Goal: Navigation & Orientation: Find specific page/section

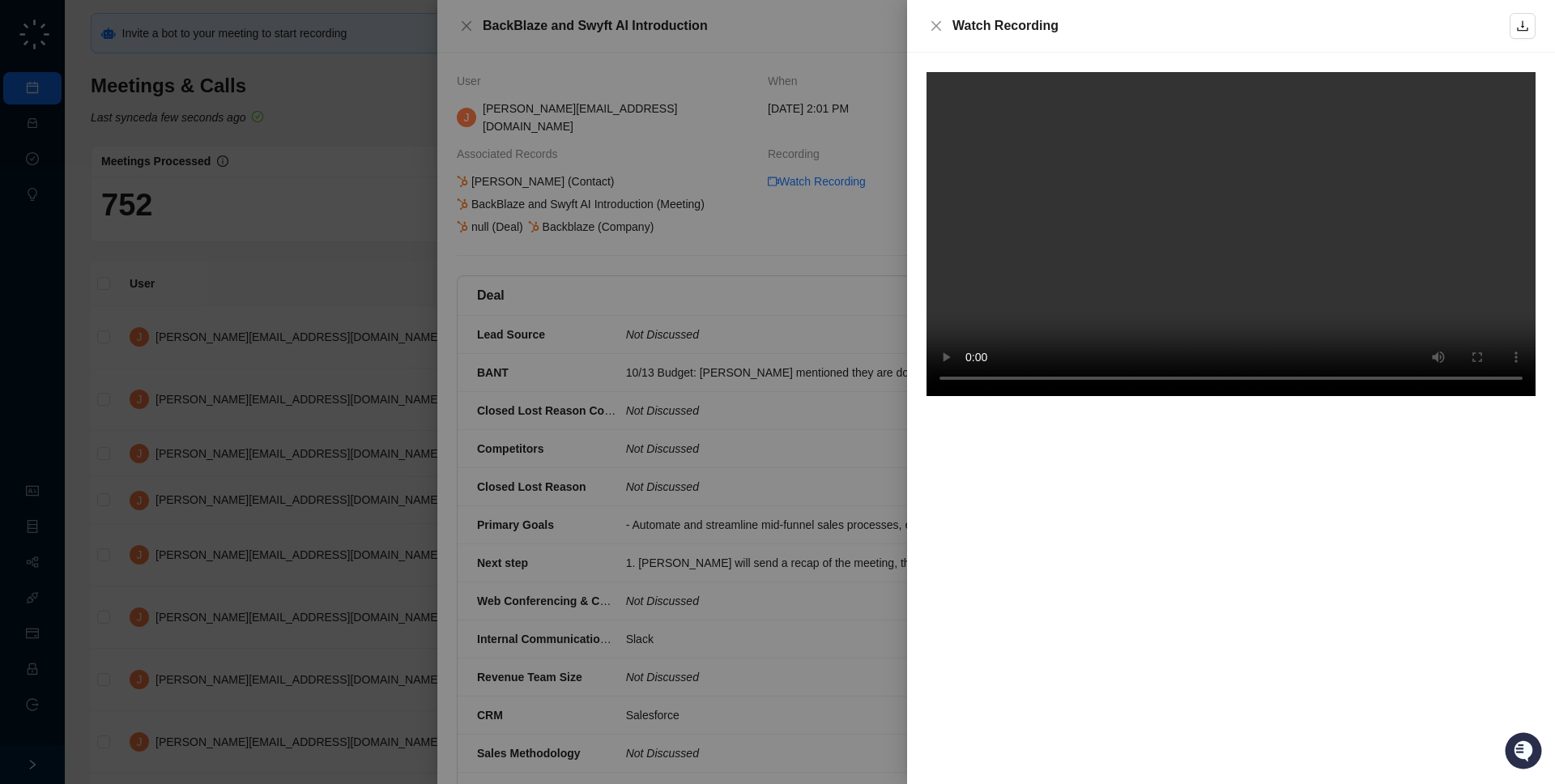
click at [1258, 224] on video at bounding box center [1231, 234] width 609 height 324
click at [1050, 189] on video at bounding box center [1231, 234] width 609 height 324
click at [1292, 259] on video at bounding box center [1231, 234] width 609 height 324
click at [773, 343] on div at bounding box center [777, 392] width 1555 height 784
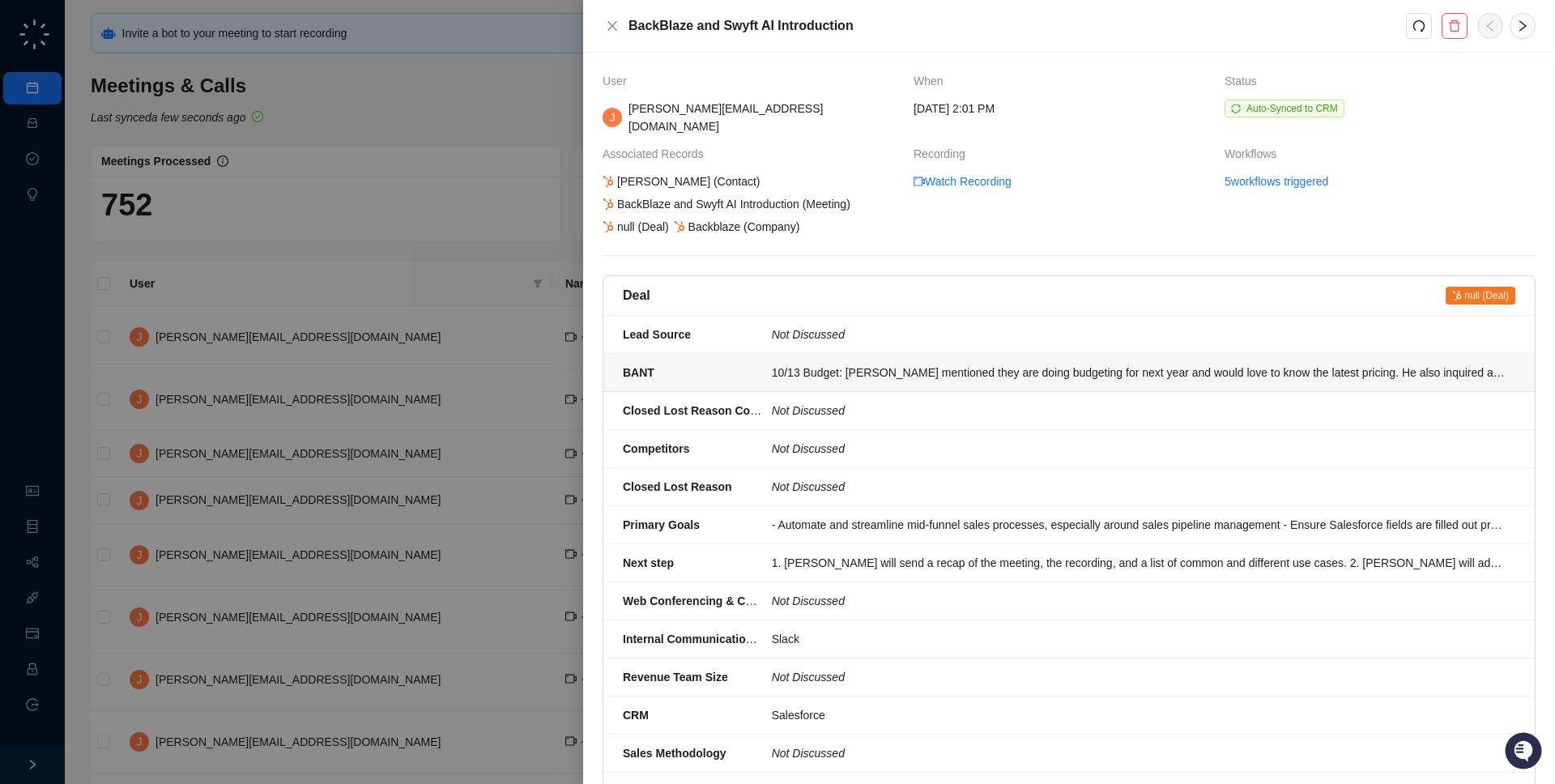
click at [1036, 364] on div "10/13 Budget: [PERSON_NAME] mentioned they are doing budgeting for next year an…" at bounding box center [1138, 372] width 734 height 17
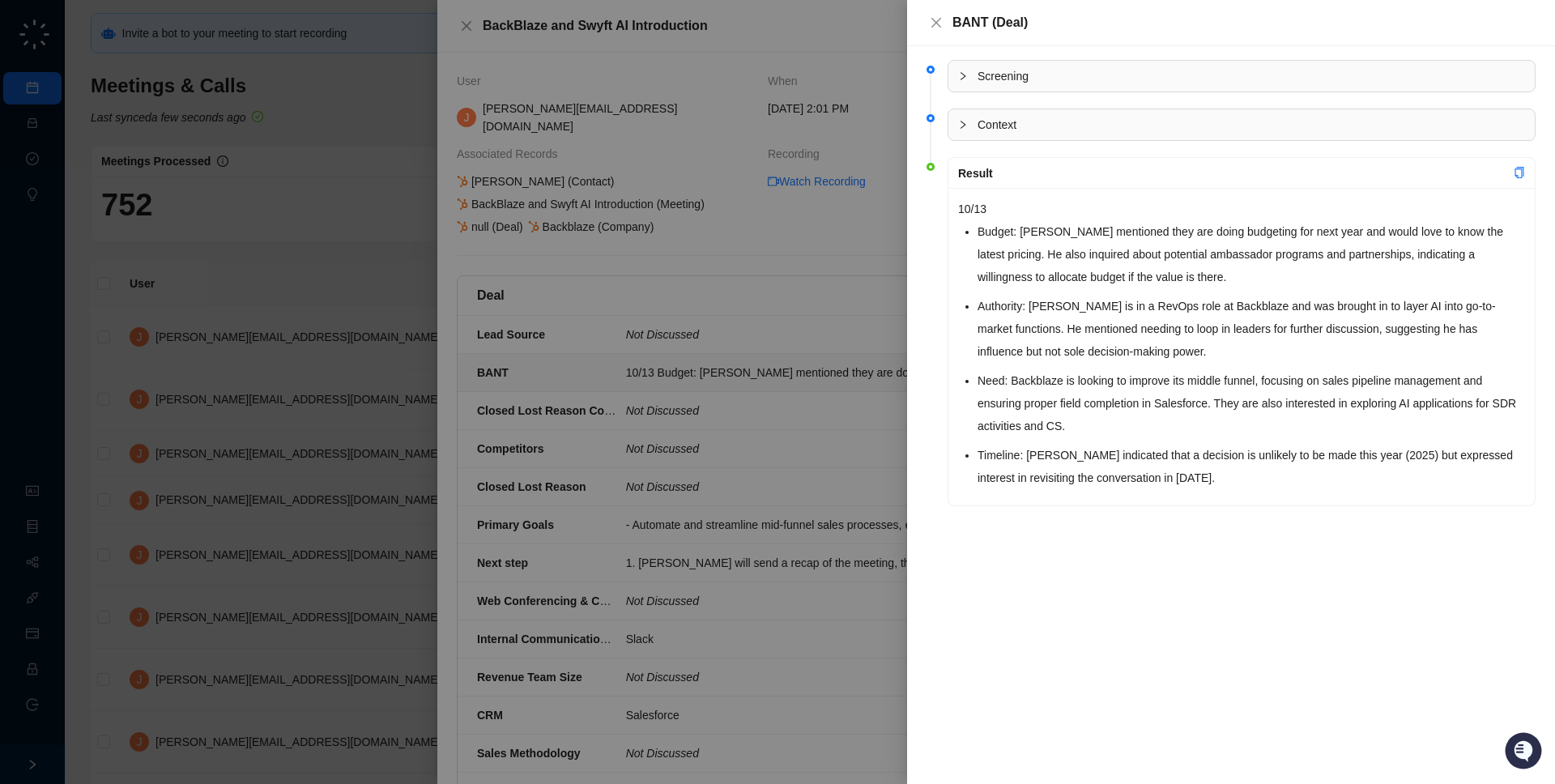
drag, startPoint x: 1211, startPoint y: 490, endPoint x: 932, endPoint y: 508, distance: 279.6
click at [932, 508] on li "Result 10/13 Budget: [PERSON_NAME] mentioned they are doing budgeting for next …" at bounding box center [1231, 345] width 609 height 365
drag, startPoint x: 1210, startPoint y: 450, endPoint x: 1208, endPoint y: 493, distance: 43.0
click at [1210, 492] on div "10/13 Budget: [PERSON_NAME] mentioned they are doing budgeting for next year an…" at bounding box center [1242, 346] width 586 height 318
click at [800, 525] on div at bounding box center [777, 392] width 1555 height 784
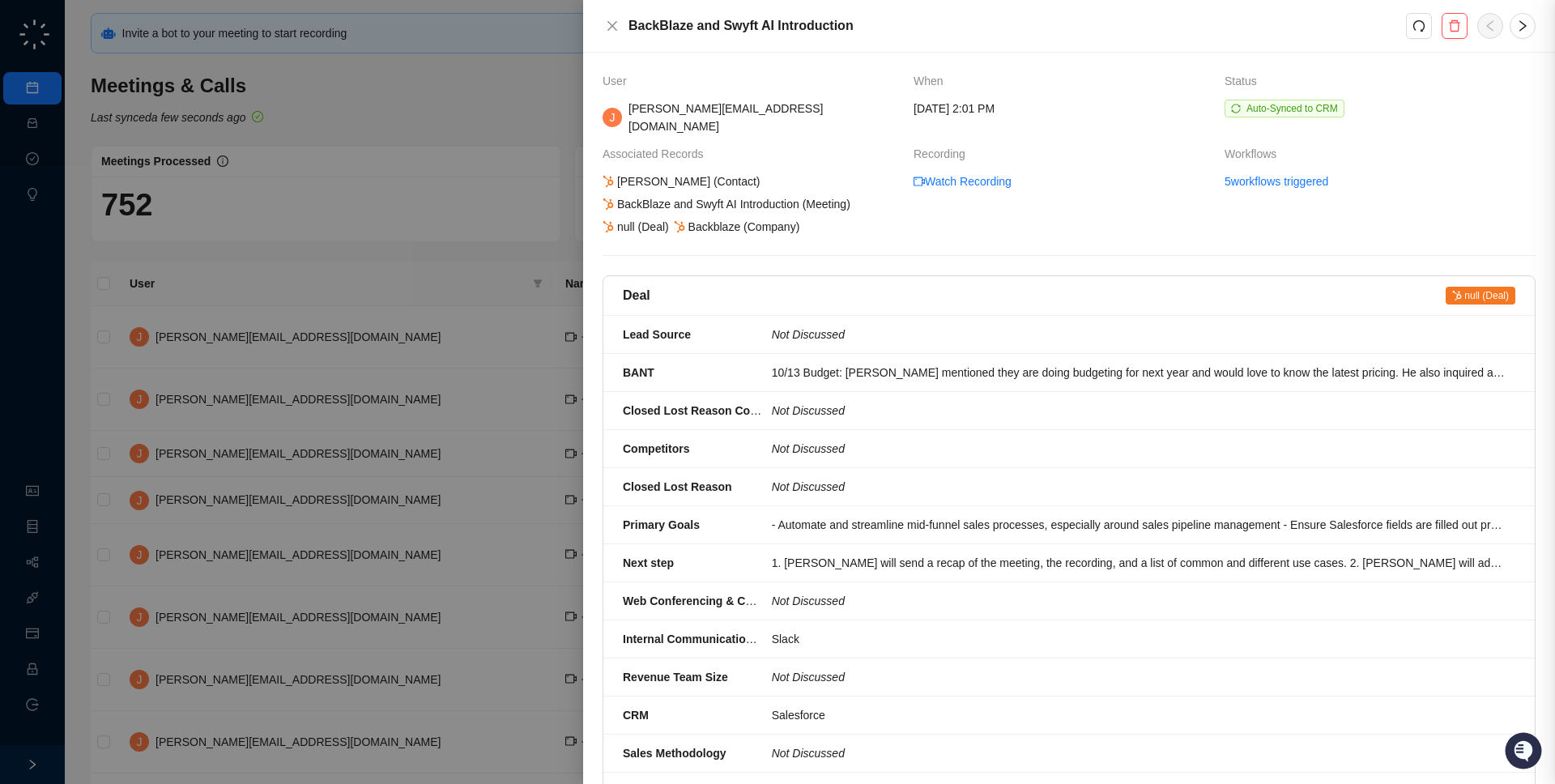
click at [866, 558] on li "Next step 1. [PERSON_NAME] will send a recap of the meeting, the recording, and…" at bounding box center [1069, 563] width 932 height 38
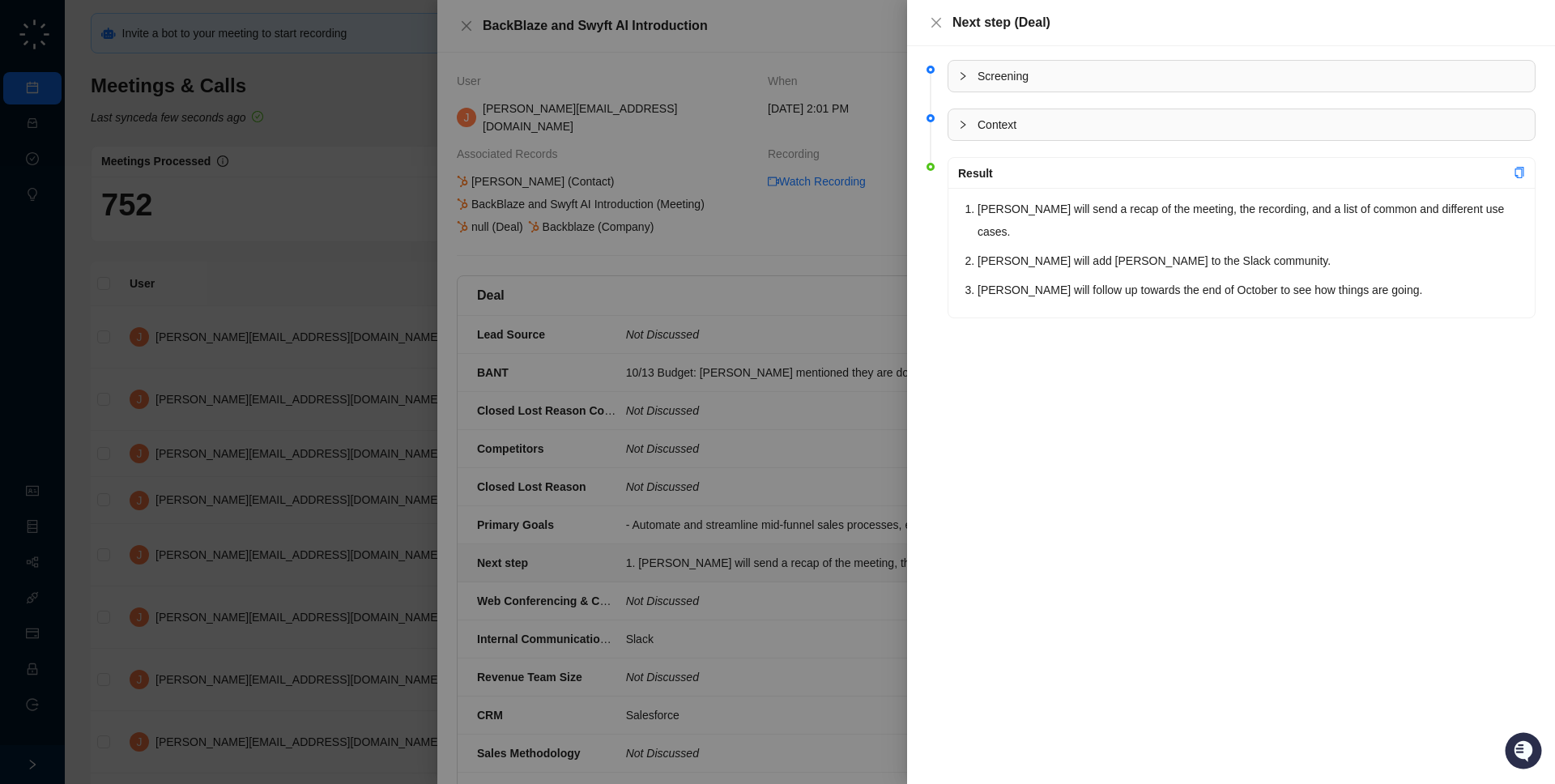
click at [866, 558] on div at bounding box center [777, 392] width 1555 height 784
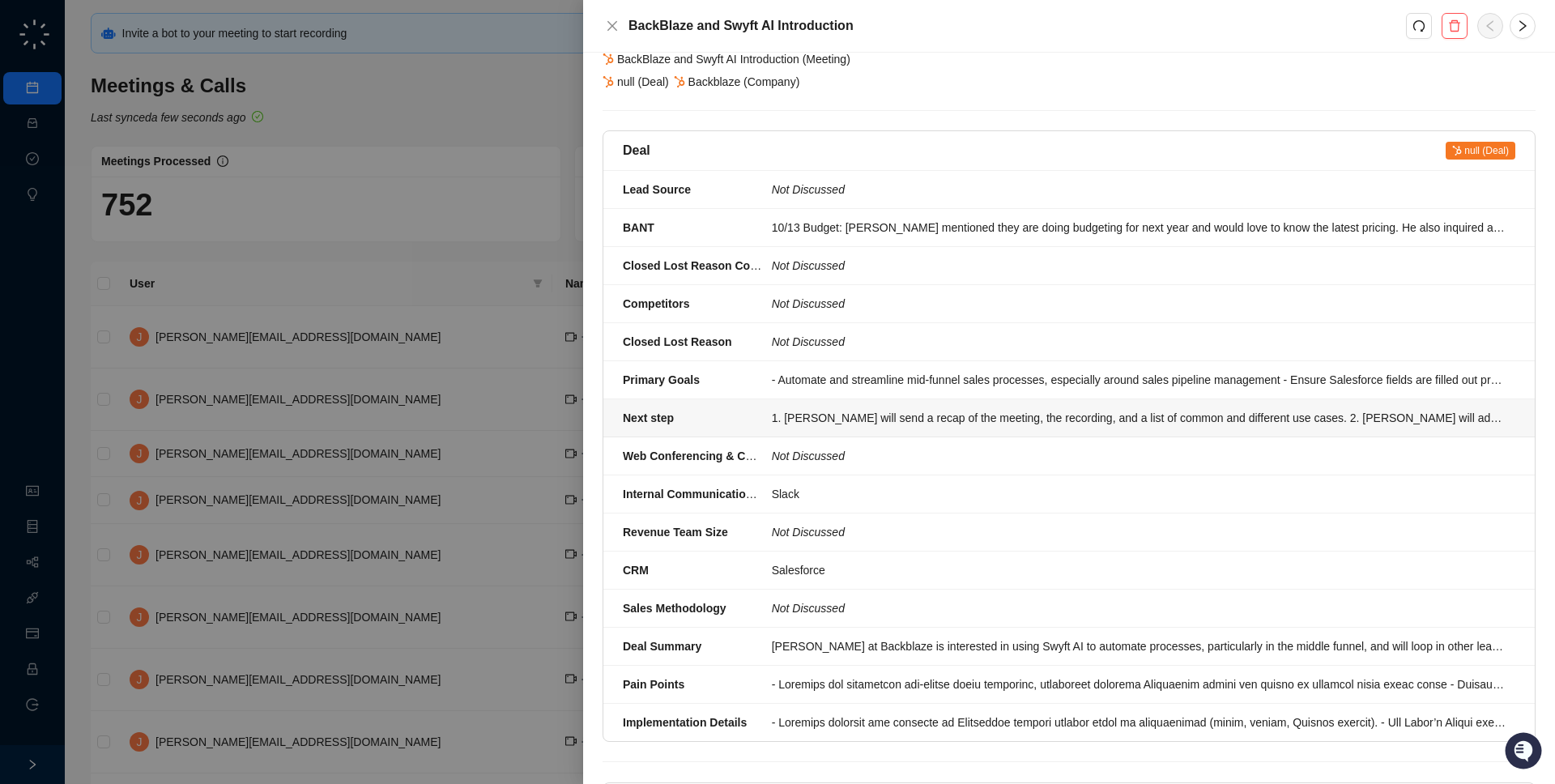
scroll to position [146, 0]
click at [867, 626] on li "Deal Summary [PERSON_NAME] at Backblaze is interested in using Swyft AI to auto…" at bounding box center [1069, 646] width 932 height 38
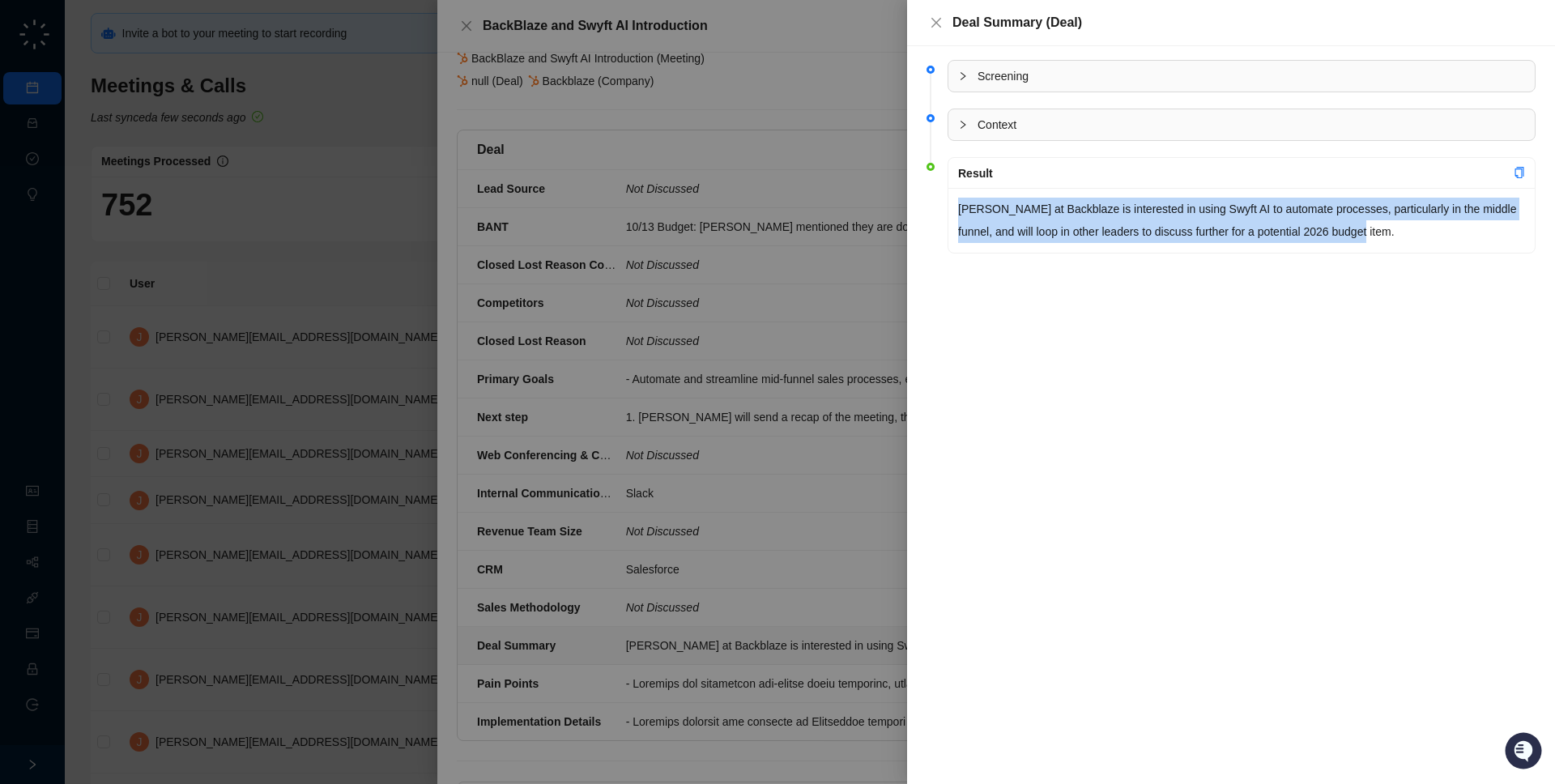
drag, startPoint x: 1018, startPoint y: 267, endPoint x: 958, endPoint y: 211, distance: 82.1
click at [958, 211] on div "Screening Context Result [PERSON_NAME] at Backblaze is interested in using Swyf…" at bounding box center [1231, 414] width 648 height 737
click at [958, 211] on p "[PERSON_NAME] at Backblaze is interested in using Swyft AI to automate processe…" at bounding box center [1242, 221] width 567 height 46
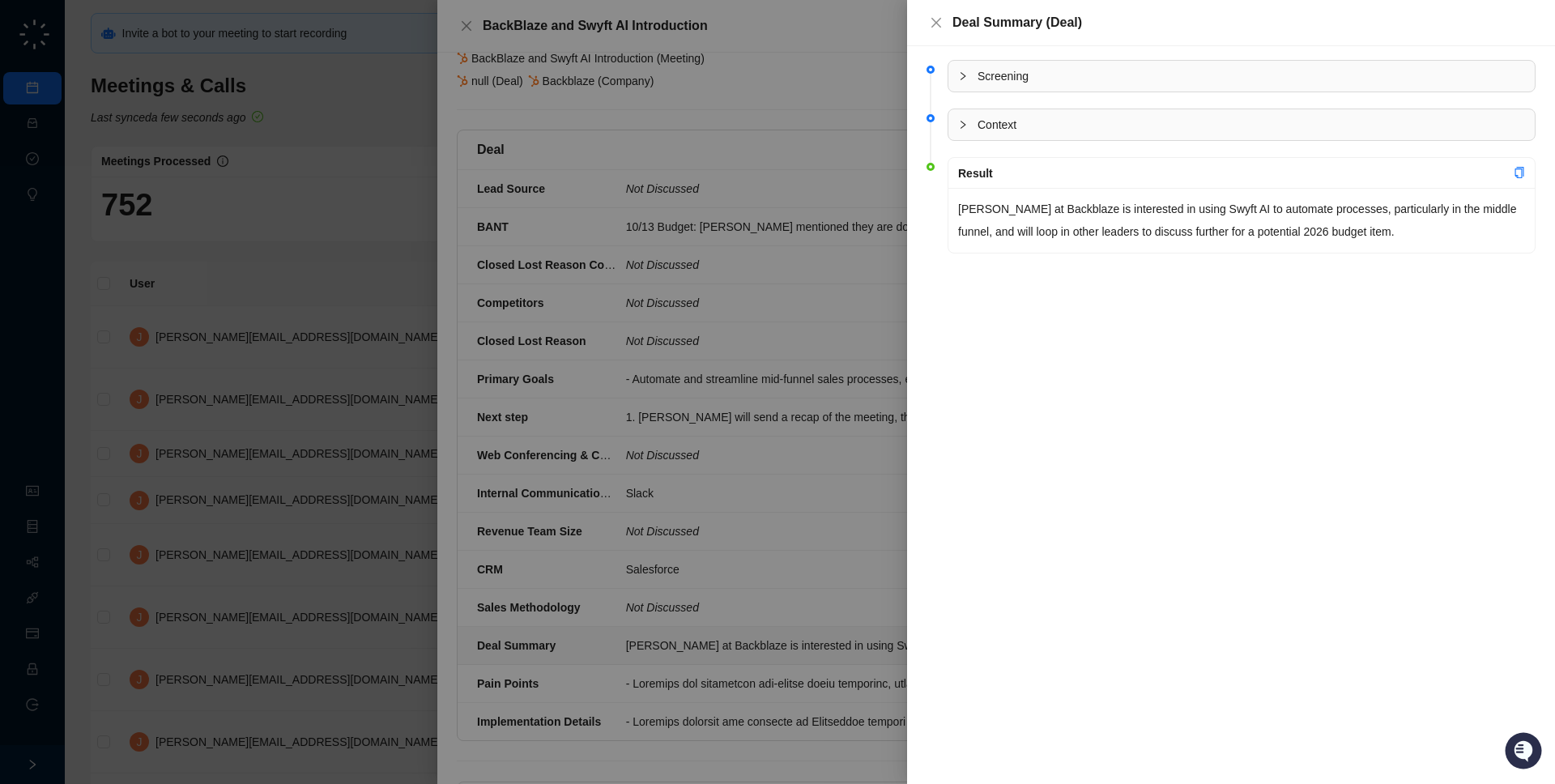
click at [703, 456] on div at bounding box center [777, 392] width 1555 height 784
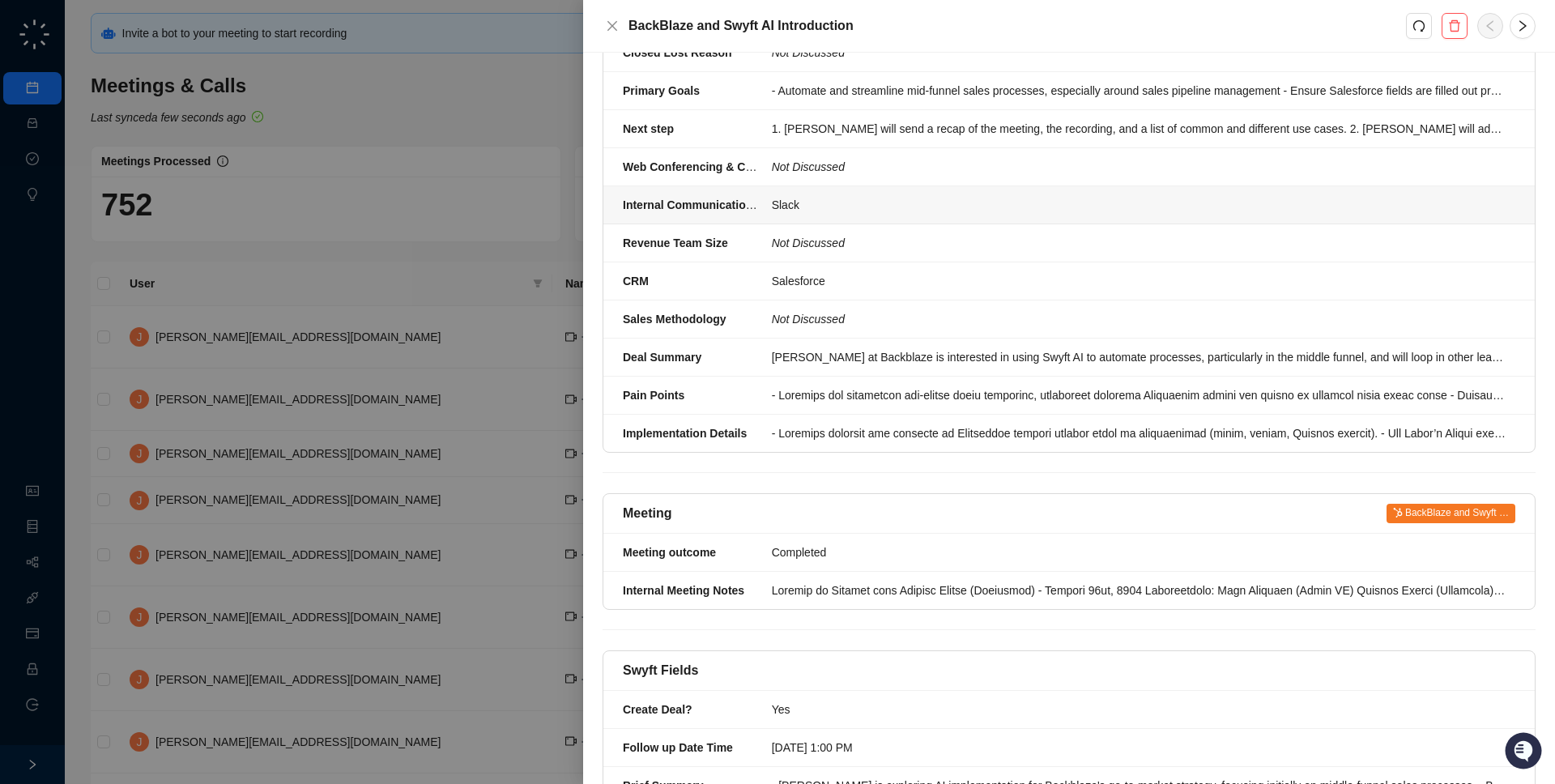
scroll to position [439, 0]
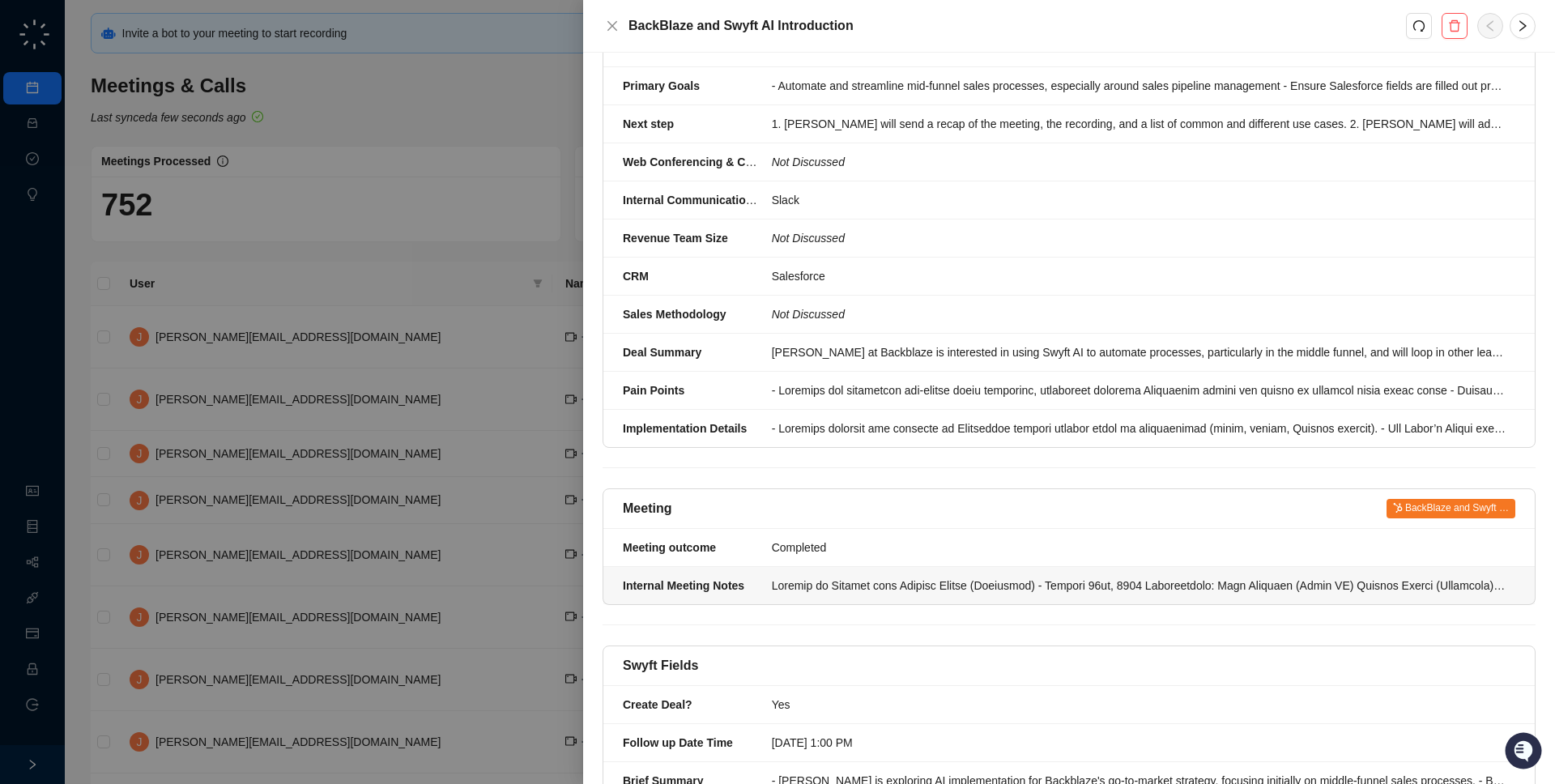
click at [759, 576] on div "Internal Meeting Notes" at bounding box center [693, 584] width 139 height 17
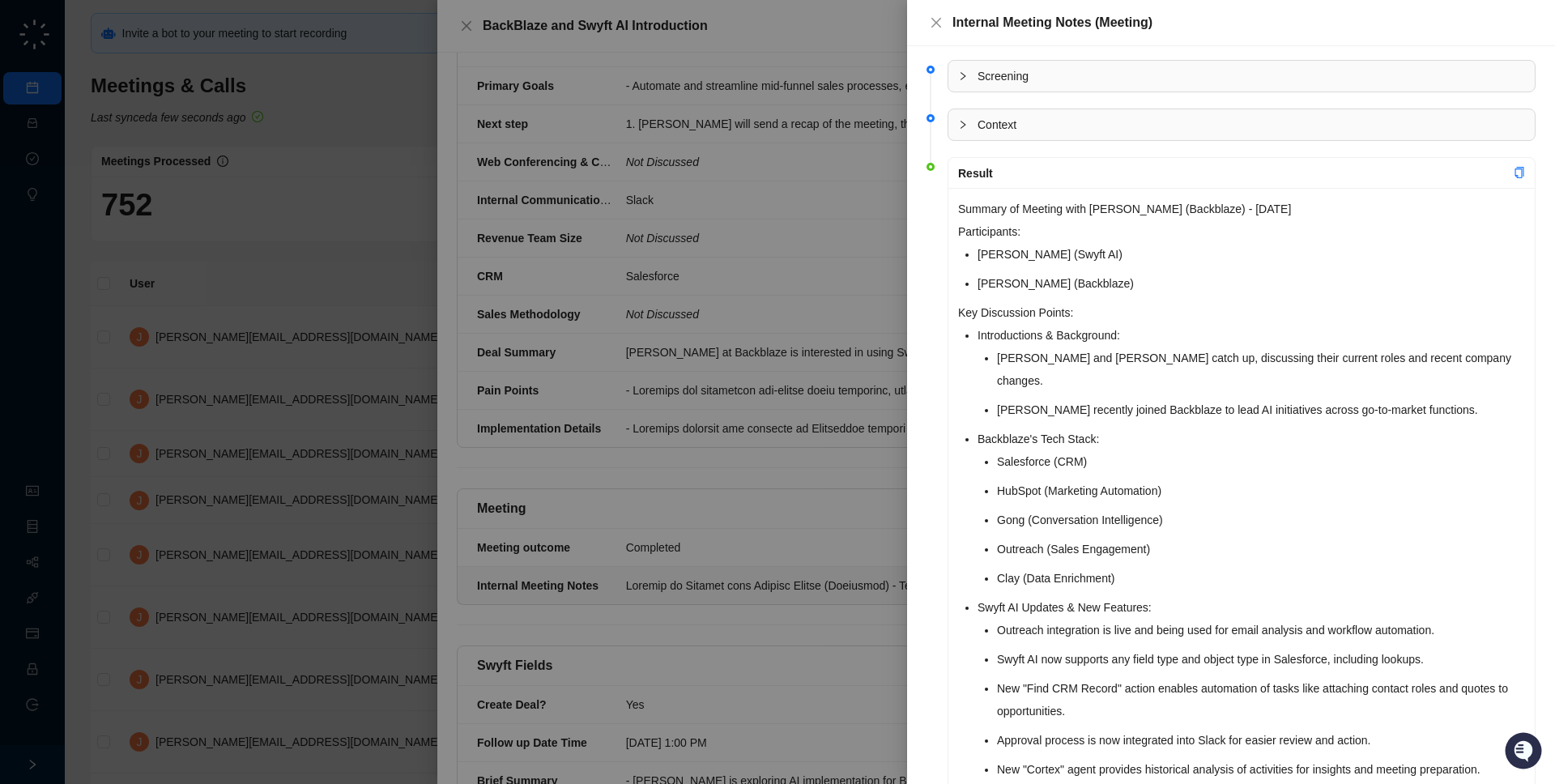
click at [759, 569] on div at bounding box center [777, 392] width 1555 height 784
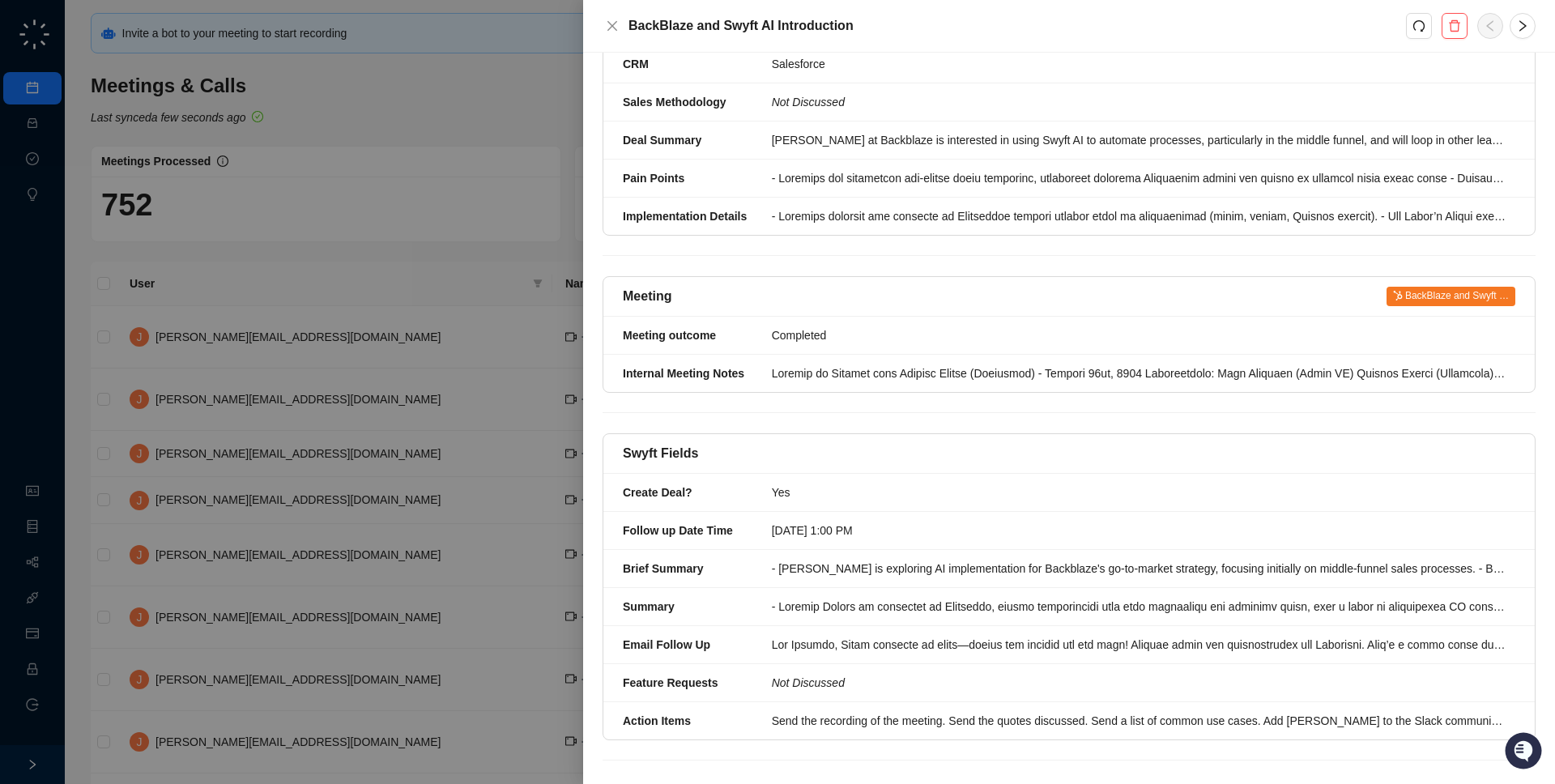
scroll to position [650, 0]
click at [403, 599] on div at bounding box center [777, 392] width 1555 height 784
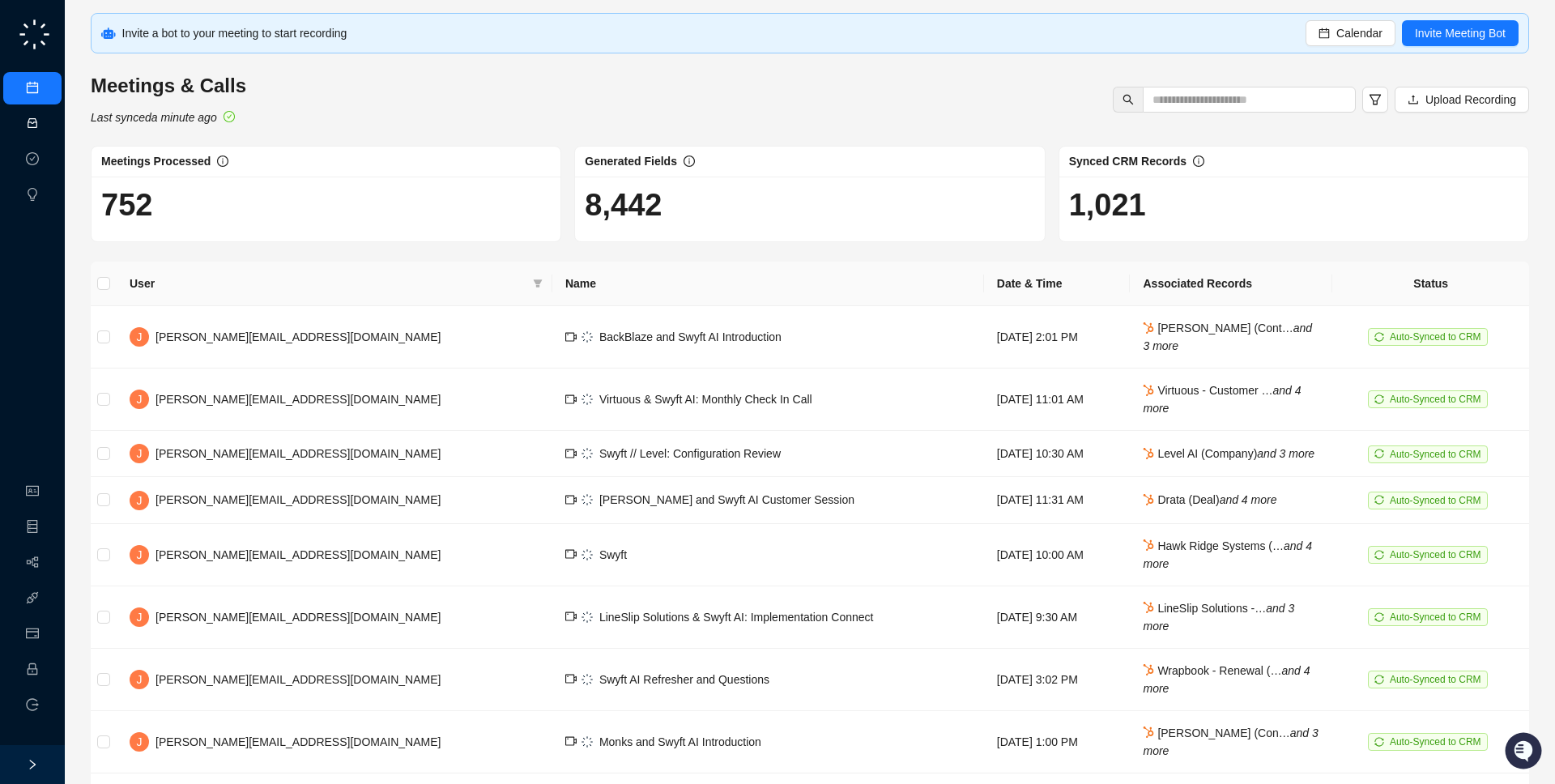
click at [49, 117] on link "Activities" at bounding box center [69, 124] width 45 height 13
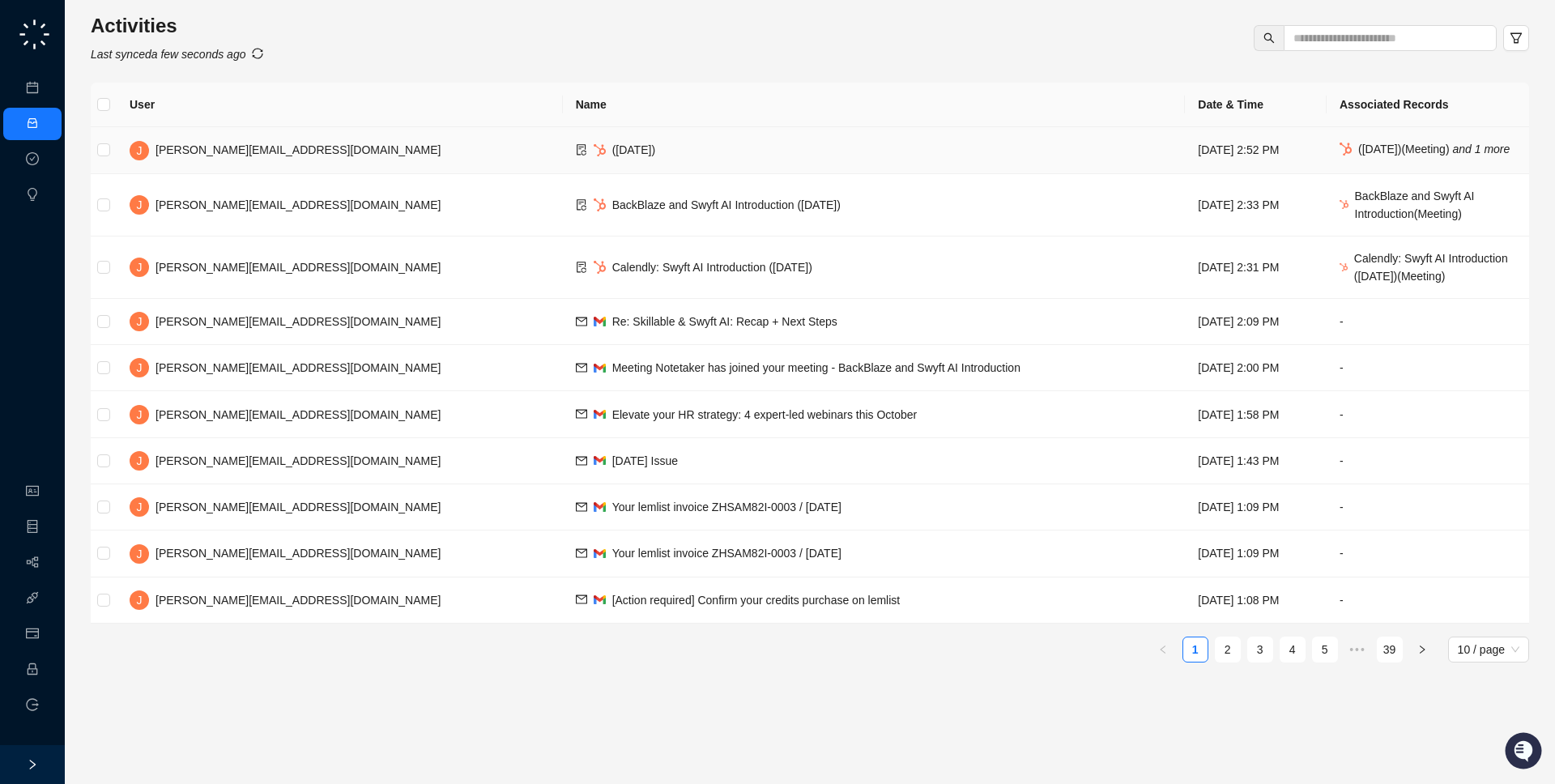
click at [563, 174] on td "([DATE])" at bounding box center [874, 150] width 623 height 47
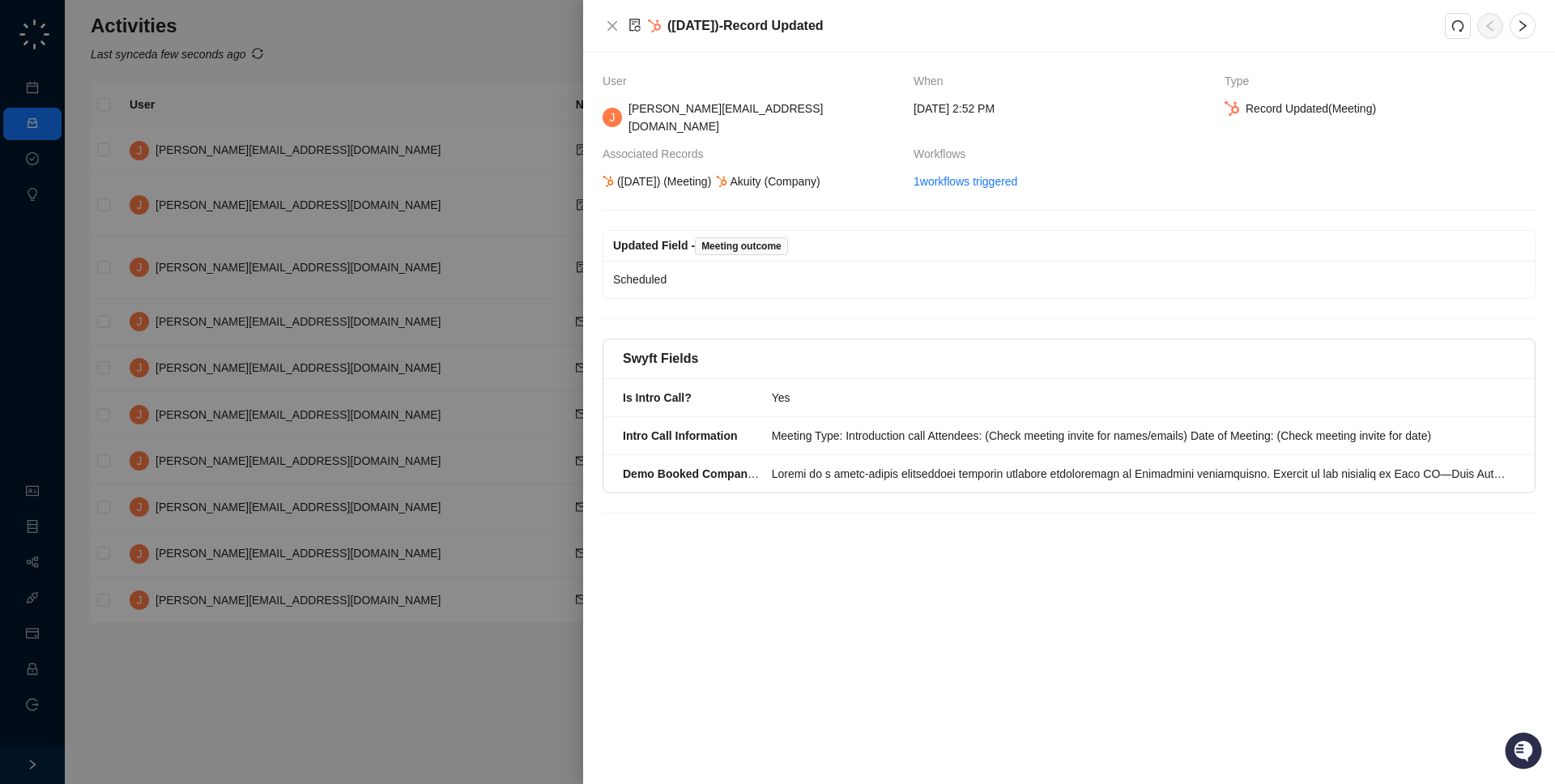
click at [367, 176] on div at bounding box center [777, 392] width 1555 height 784
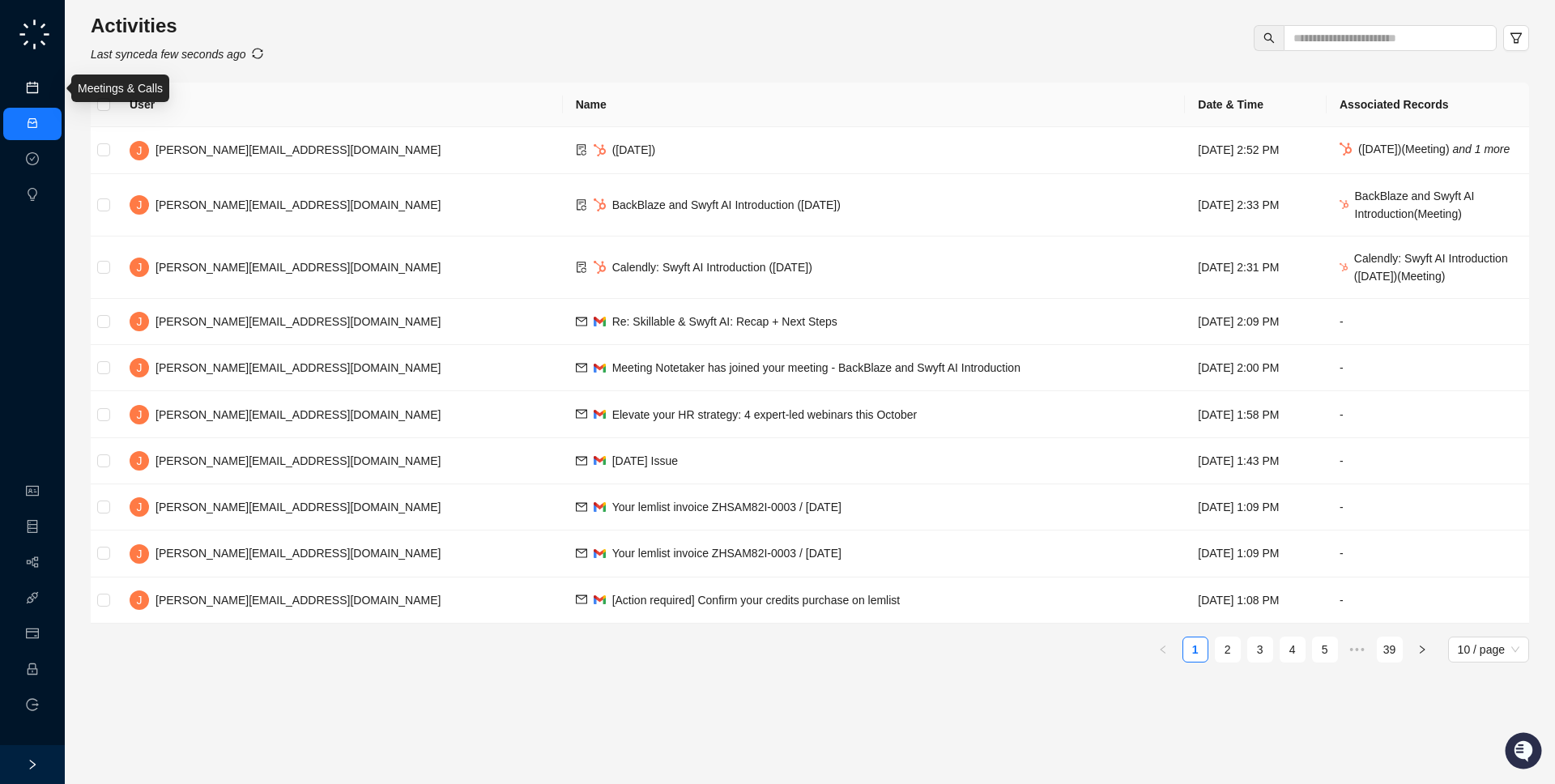
click at [47, 86] on link "Meetings & Calls" at bounding box center [89, 88] width 85 height 13
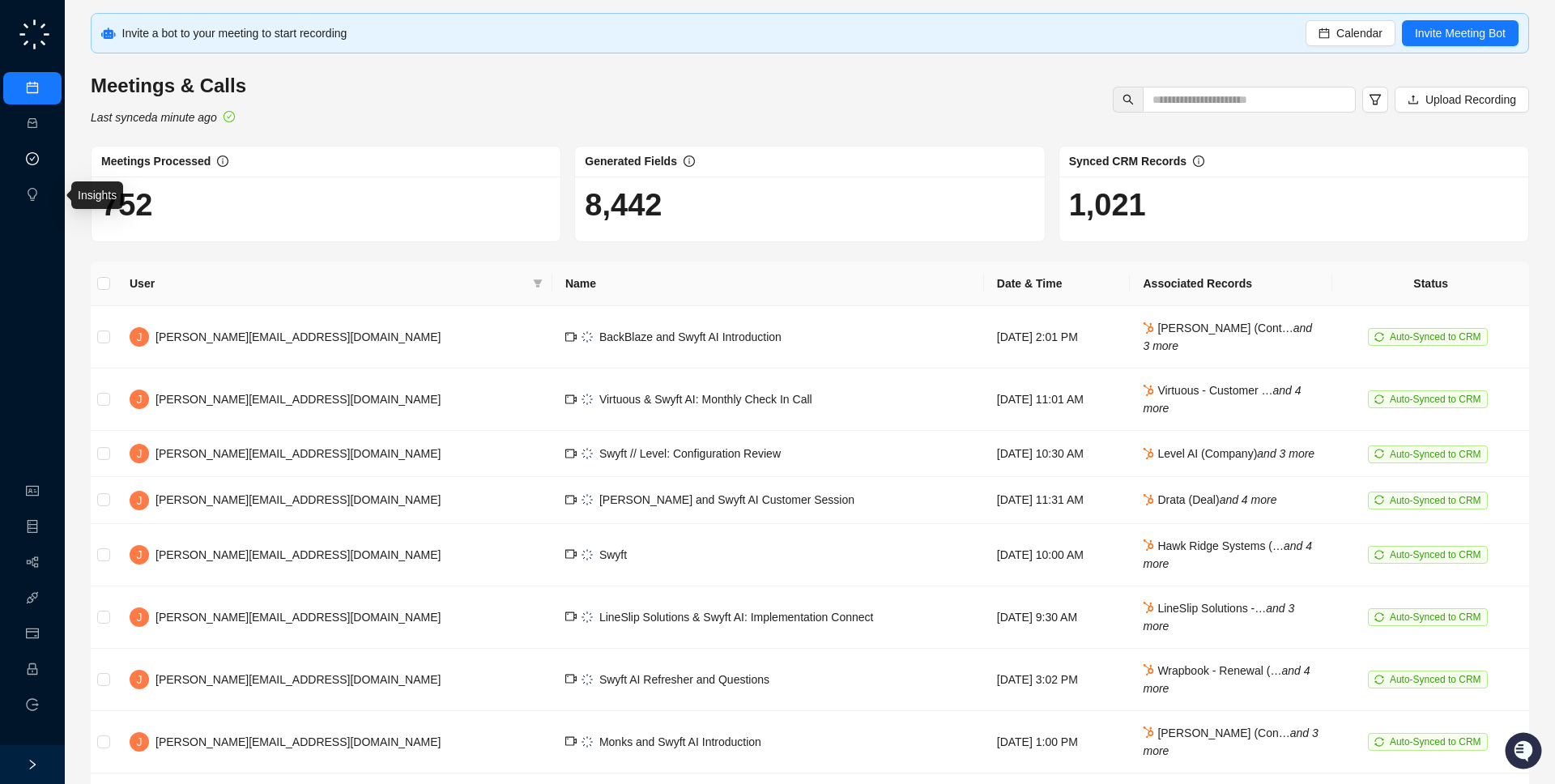
click at [47, 157] on link "Approval Tasks" at bounding box center [85, 159] width 77 height 13
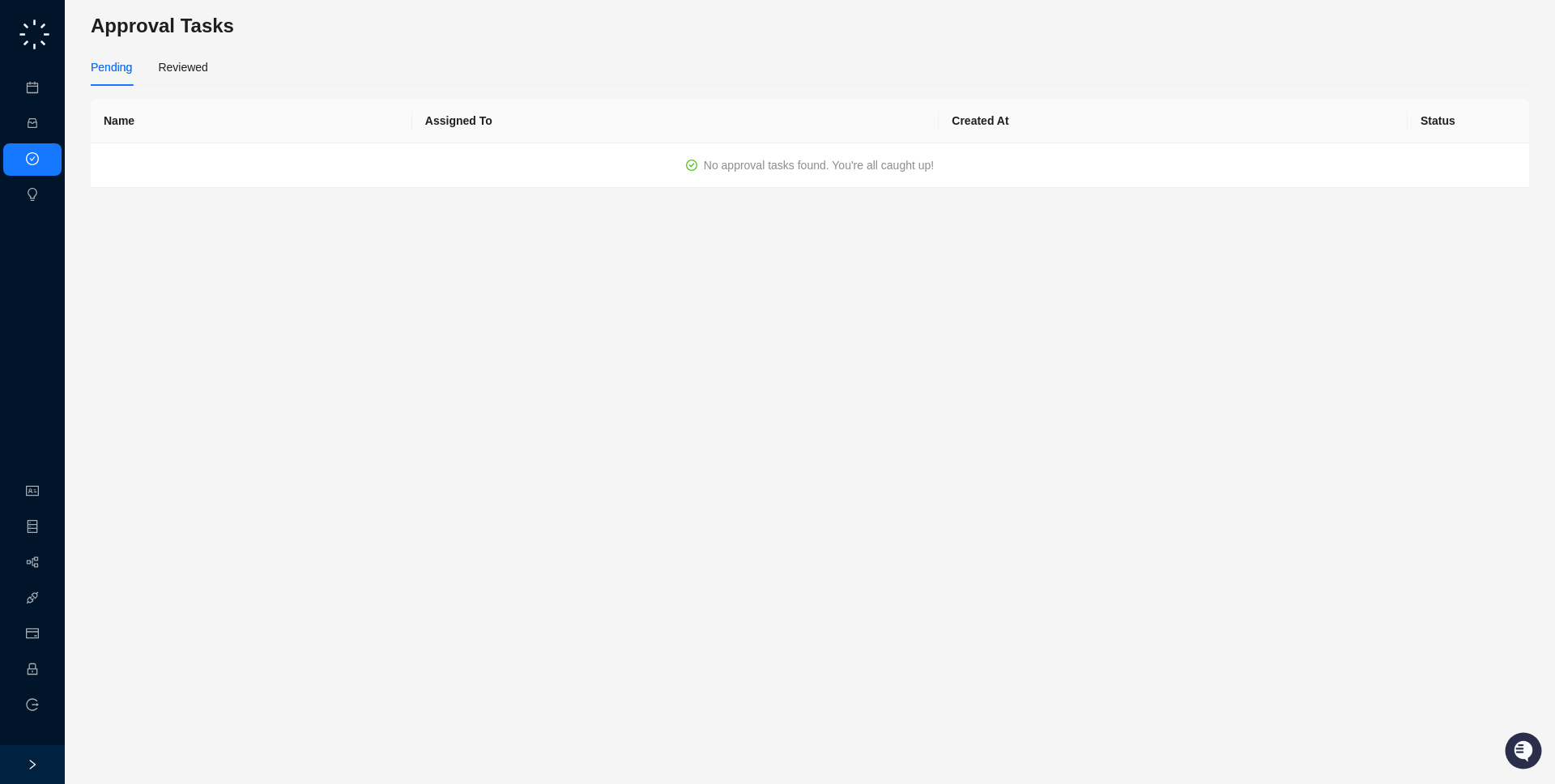
click at [215, 67] on div "Pending Reviewed" at bounding box center [810, 67] width 1439 height 38
click at [193, 67] on div "Reviewed" at bounding box center [182, 67] width 49 height 17
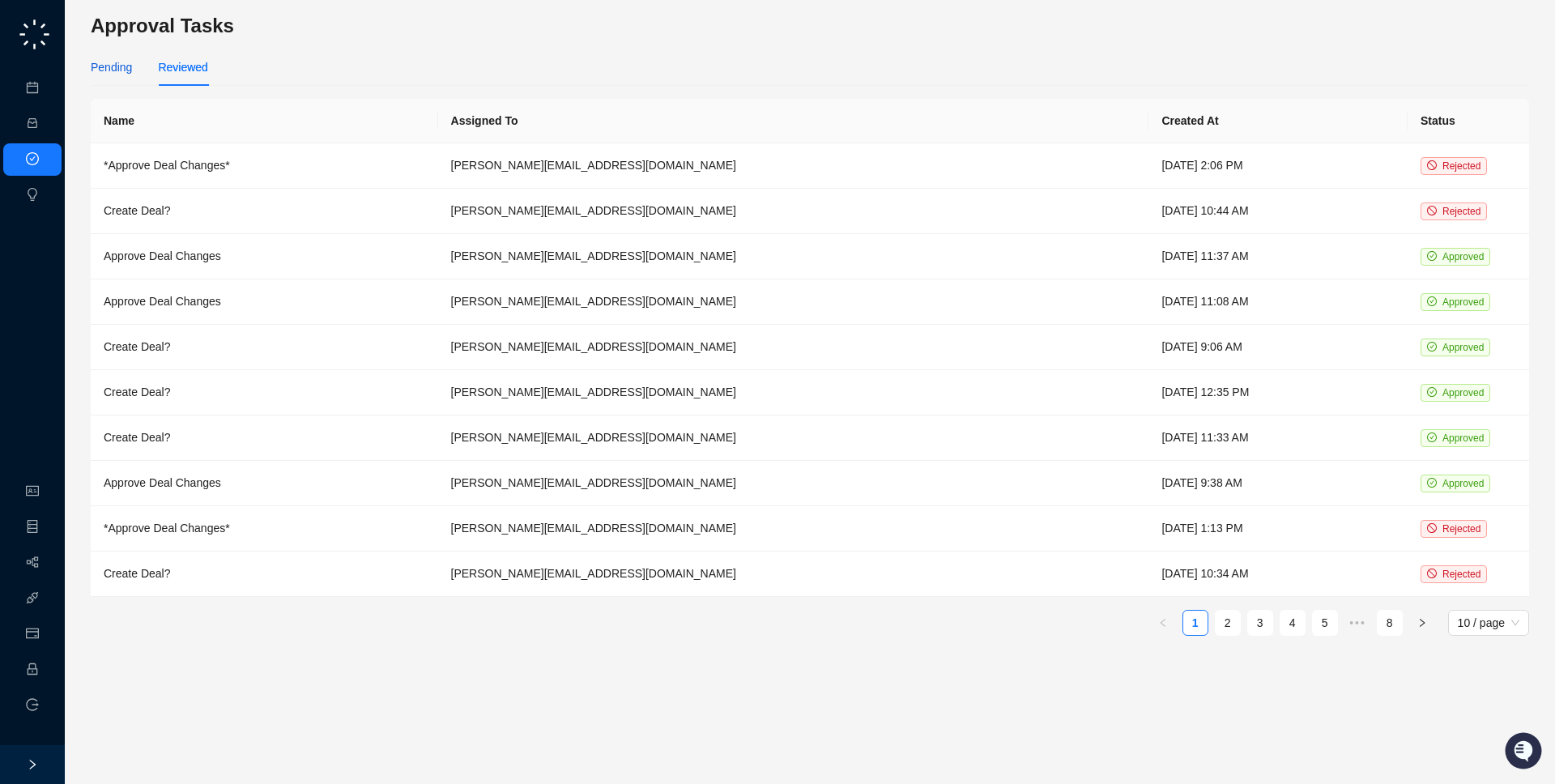
click at [113, 73] on div "Pending" at bounding box center [111, 67] width 41 height 17
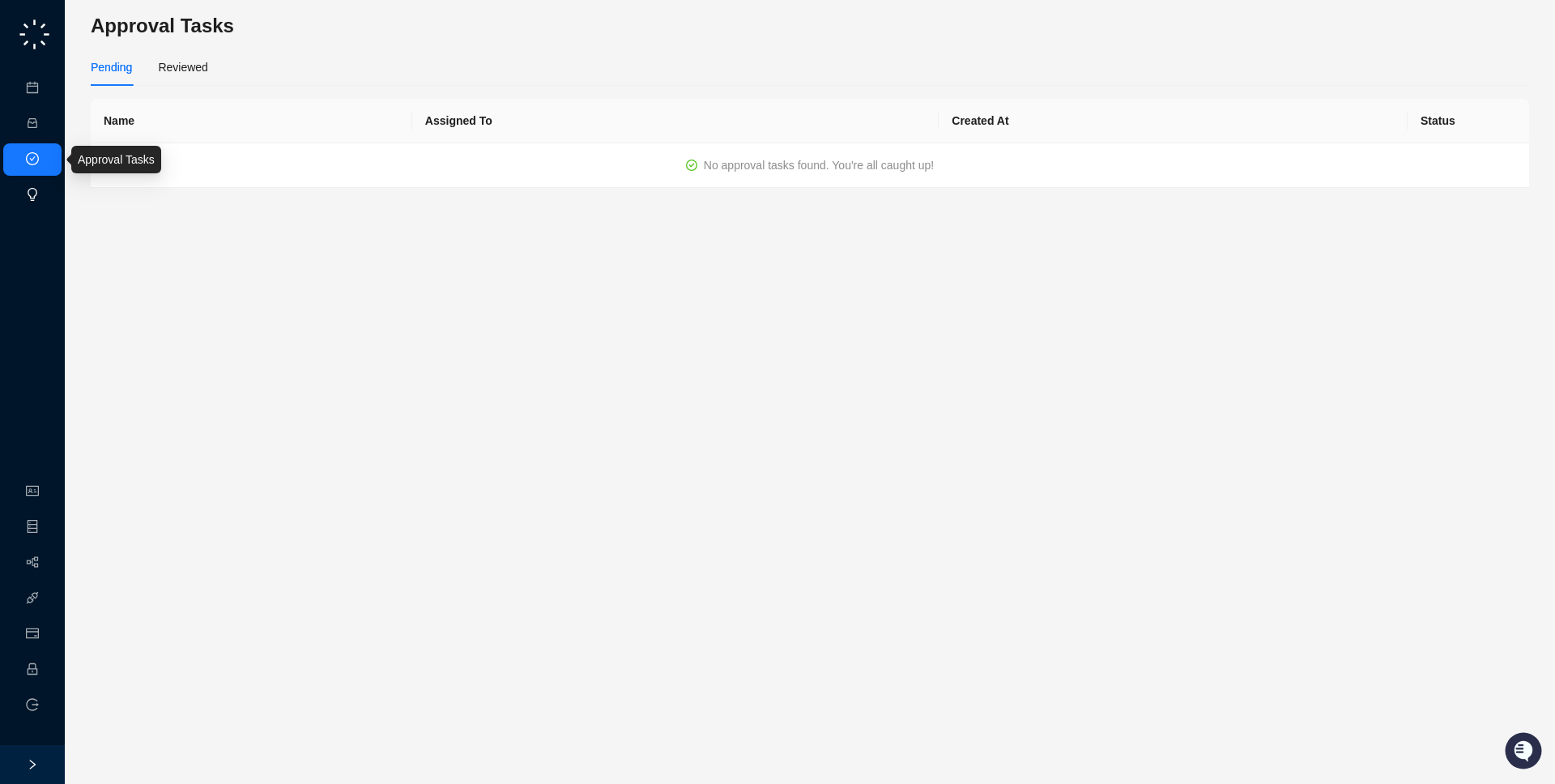
click at [47, 201] on link "Insights" at bounding box center [66, 195] width 38 height 13
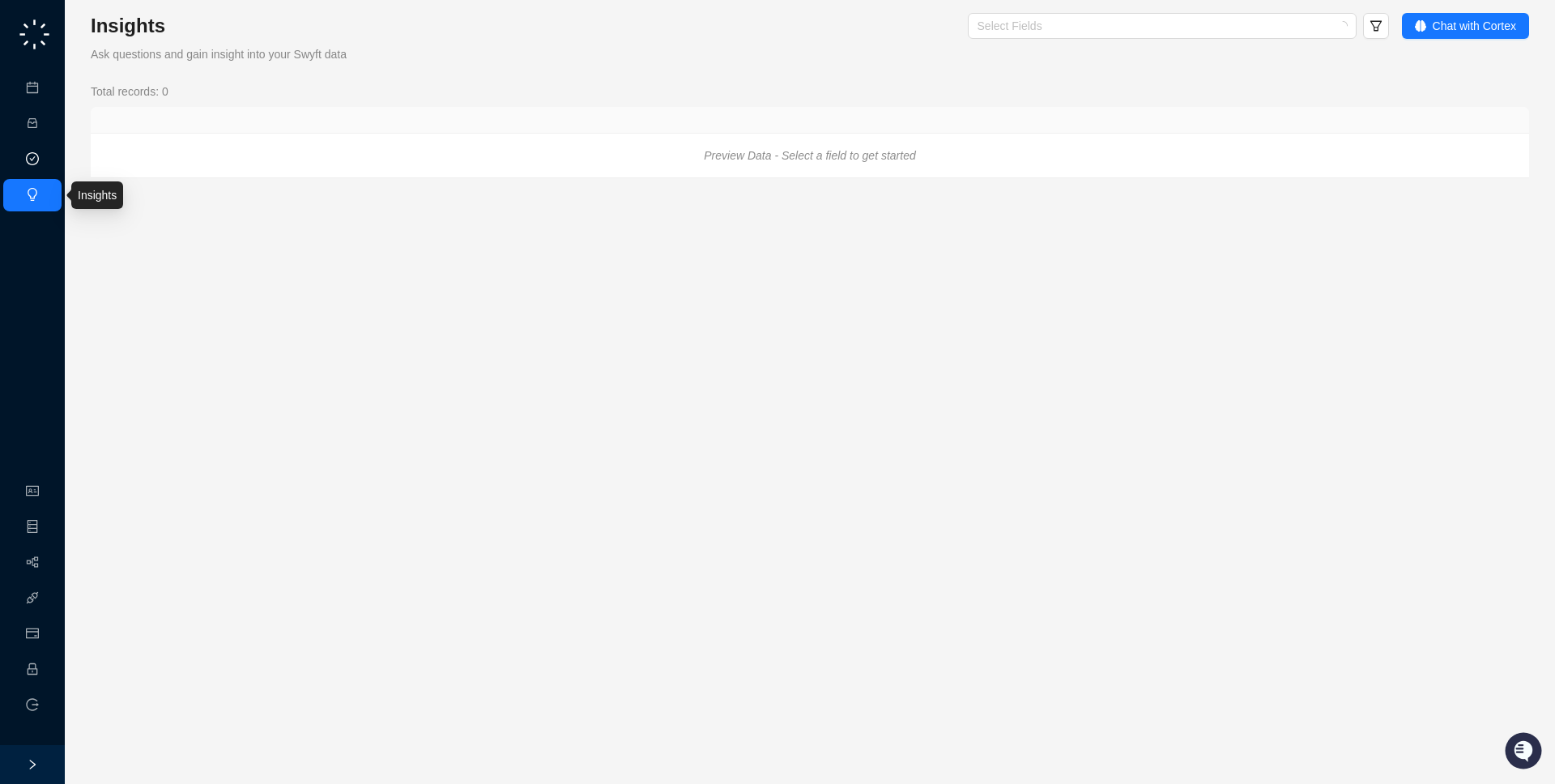
click at [47, 164] on link "Approval Tasks" at bounding box center [85, 159] width 77 height 13
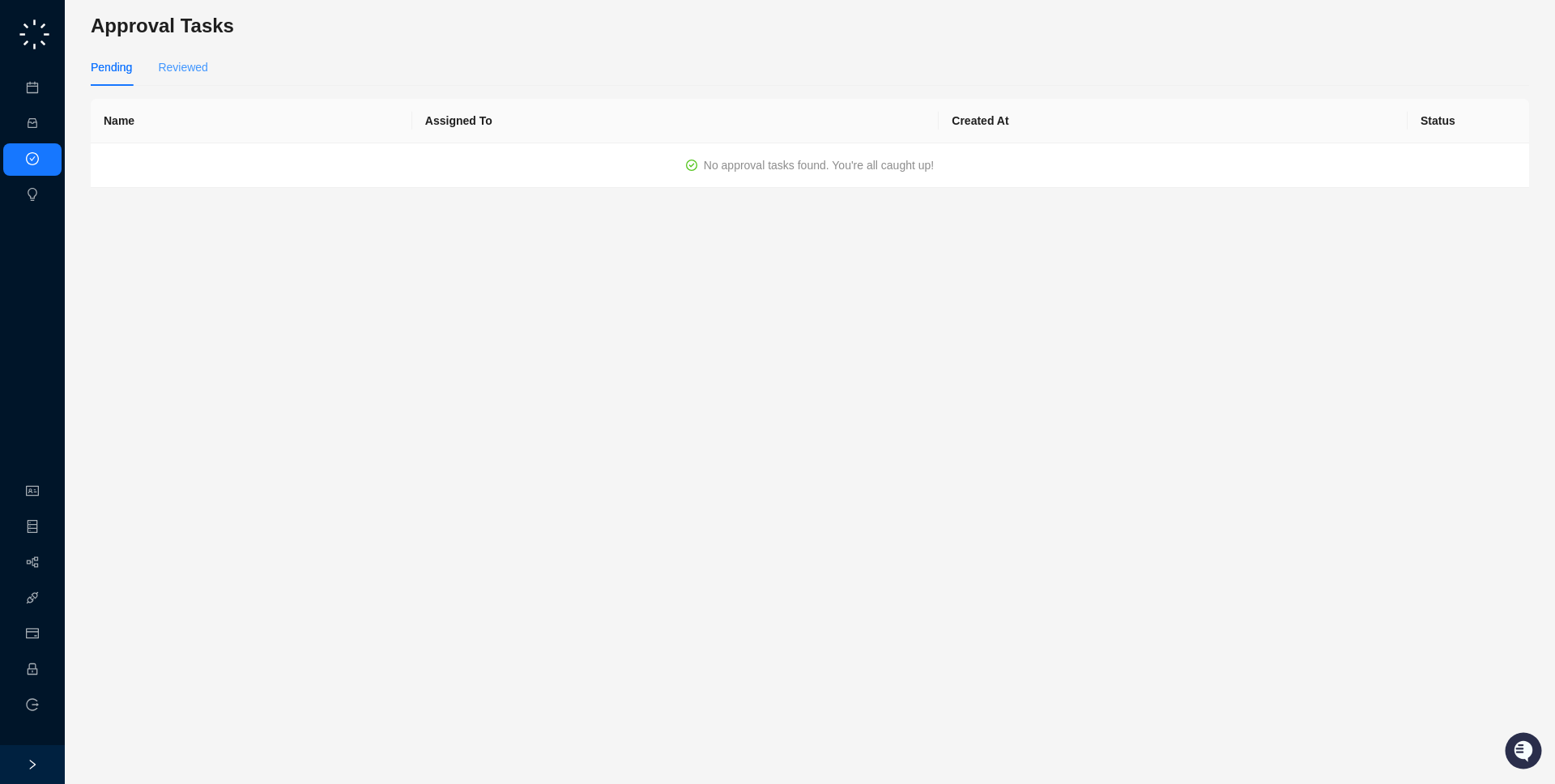
click at [176, 55] on div "Reviewed" at bounding box center [182, 67] width 49 height 38
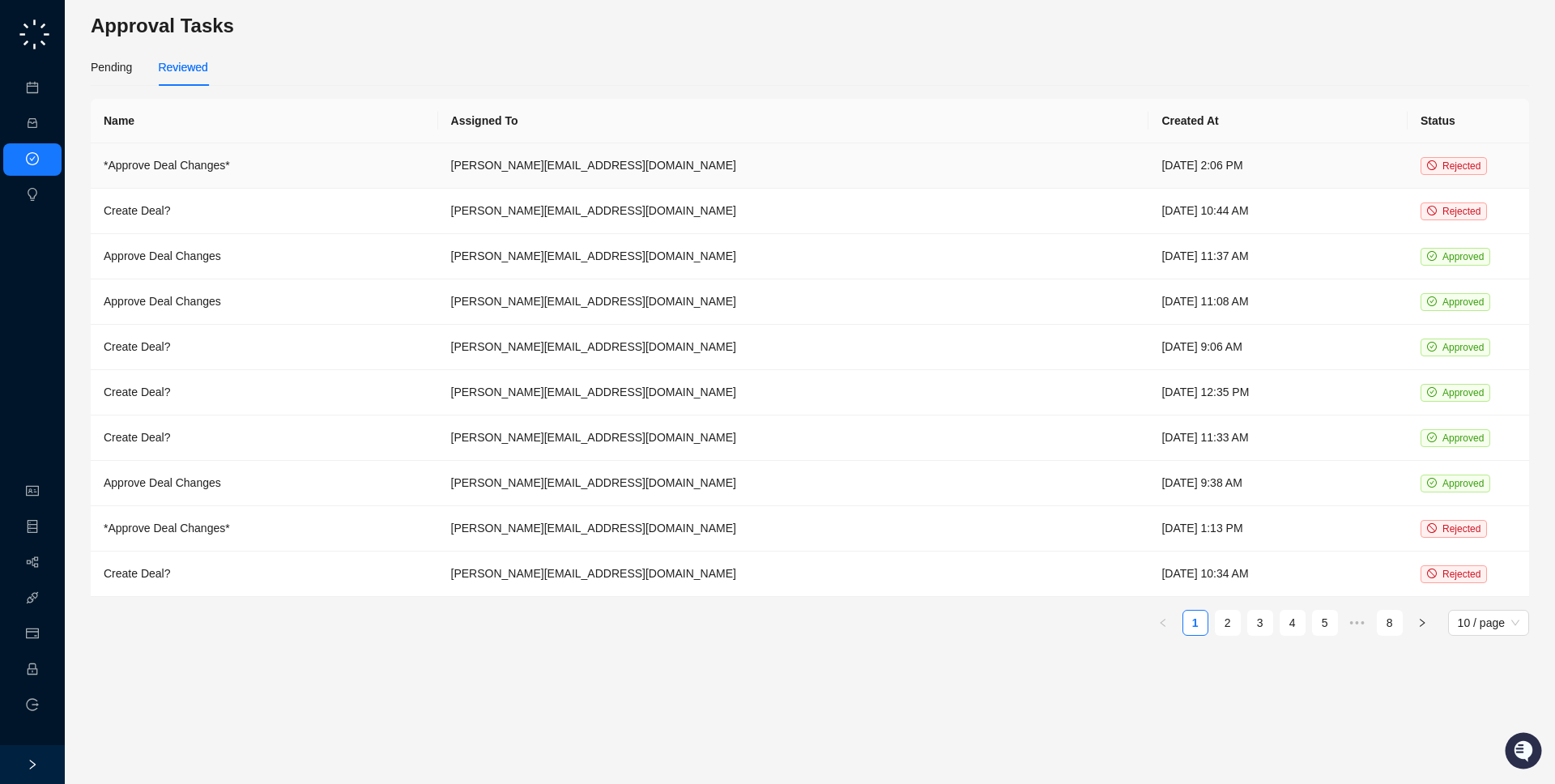
click at [826, 164] on td "[PERSON_NAME][EMAIL_ADDRESS][DOMAIN_NAME]" at bounding box center [794, 166] width 711 height 46
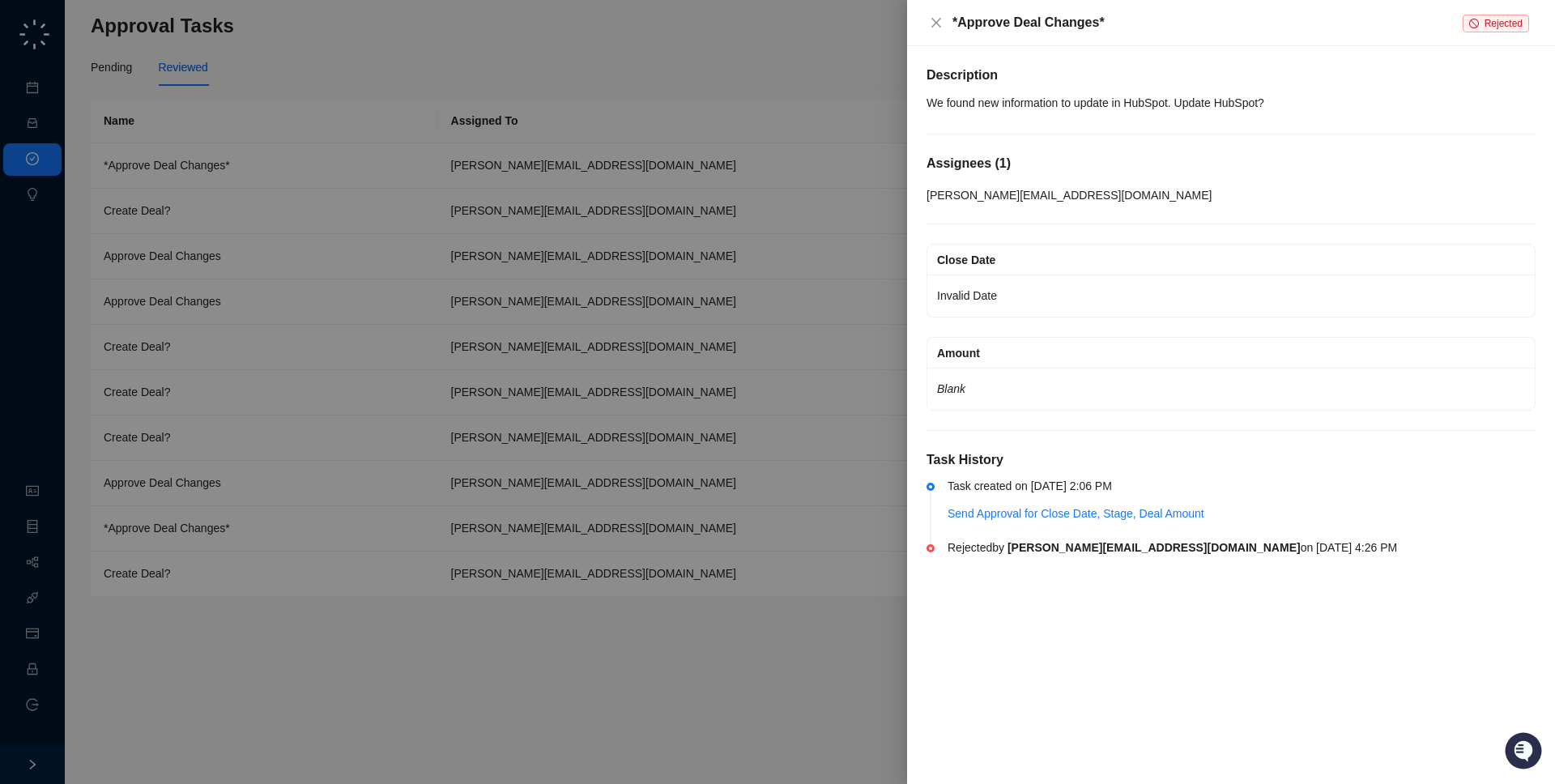
click at [590, 302] on div at bounding box center [777, 392] width 1555 height 784
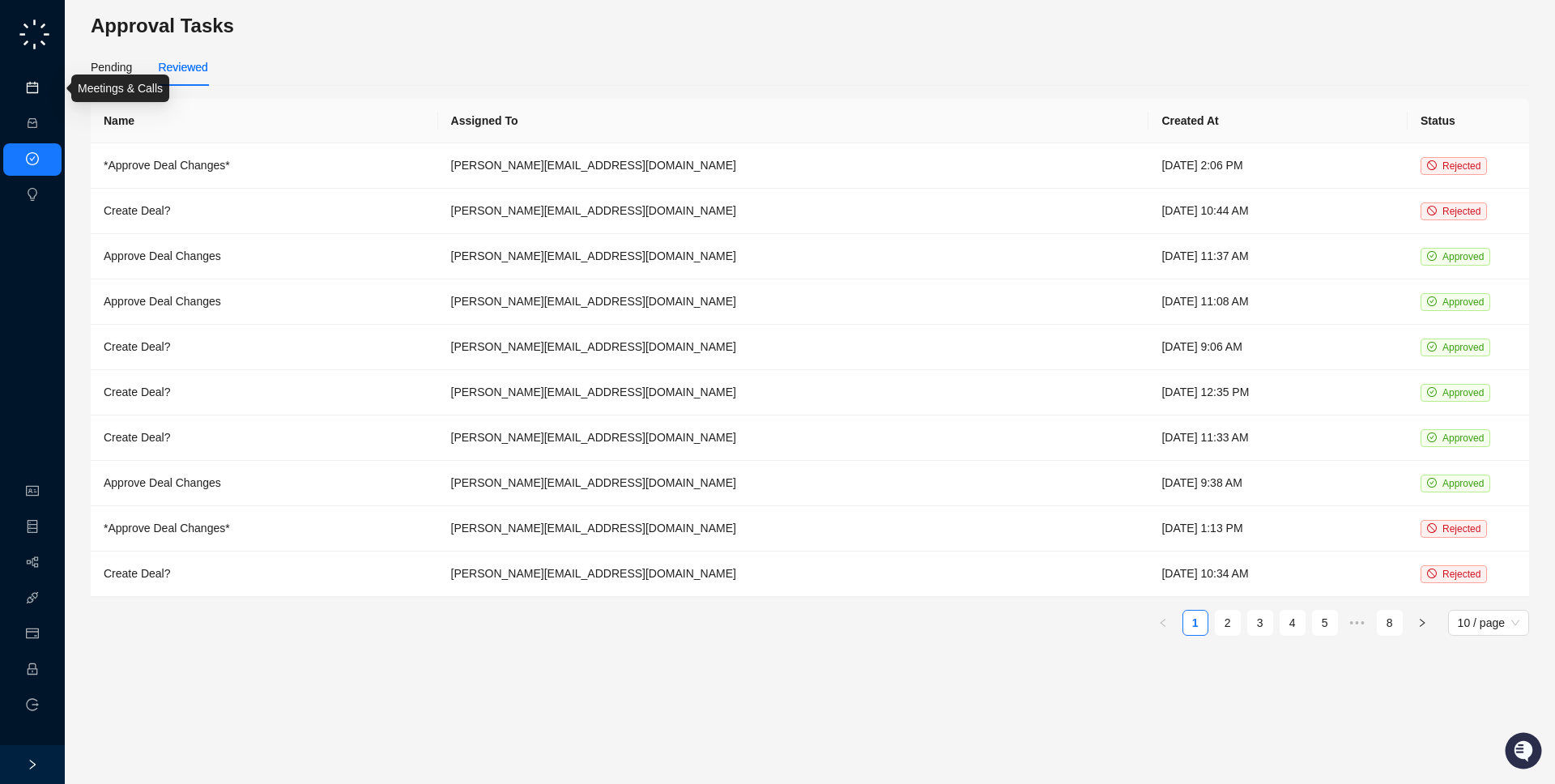
click at [47, 94] on link "Meetings & Calls" at bounding box center [89, 88] width 85 height 13
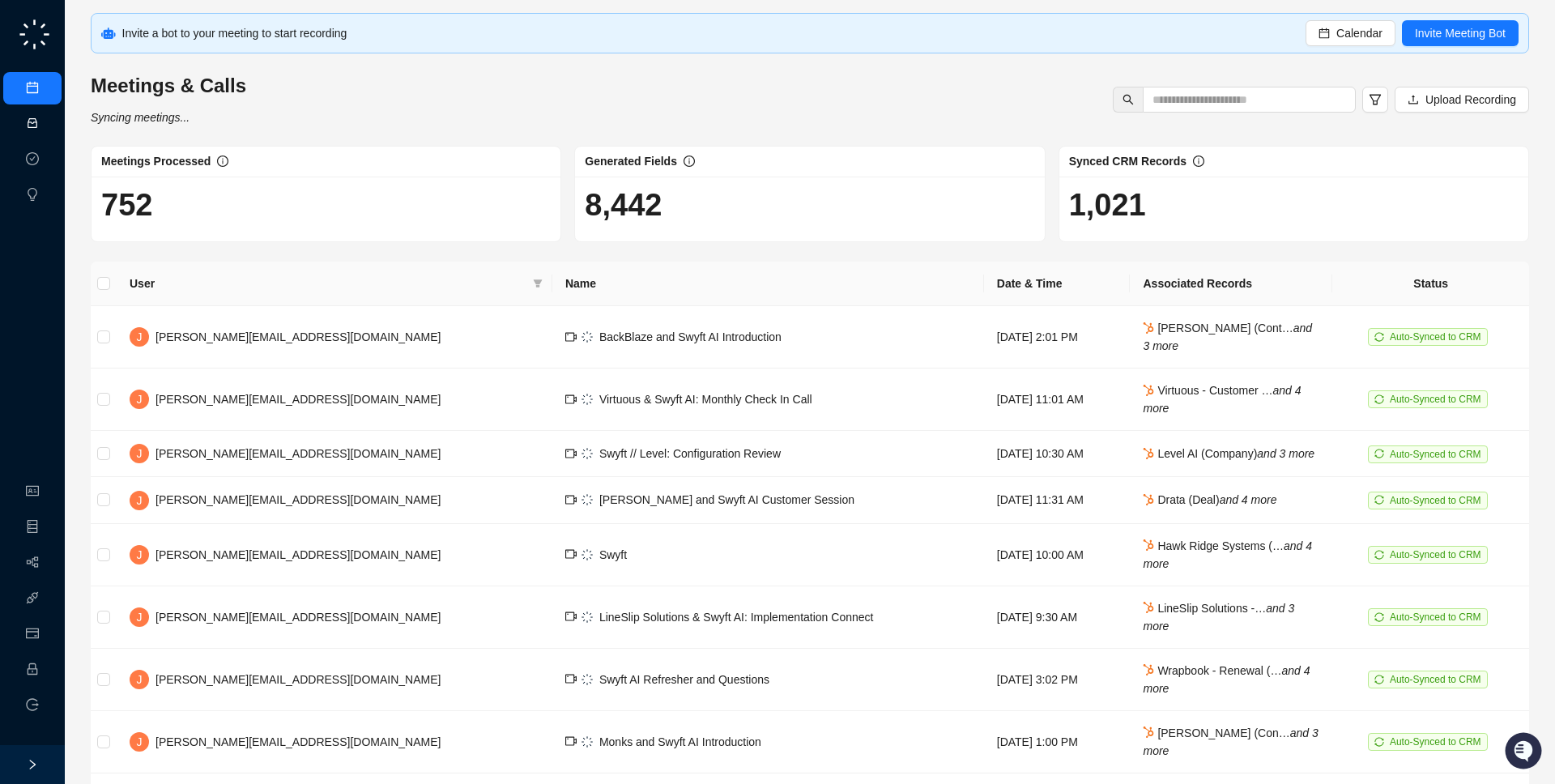
click at [47, 128] on link "Activities" at bounding box center [69, 124] width 45 height 13
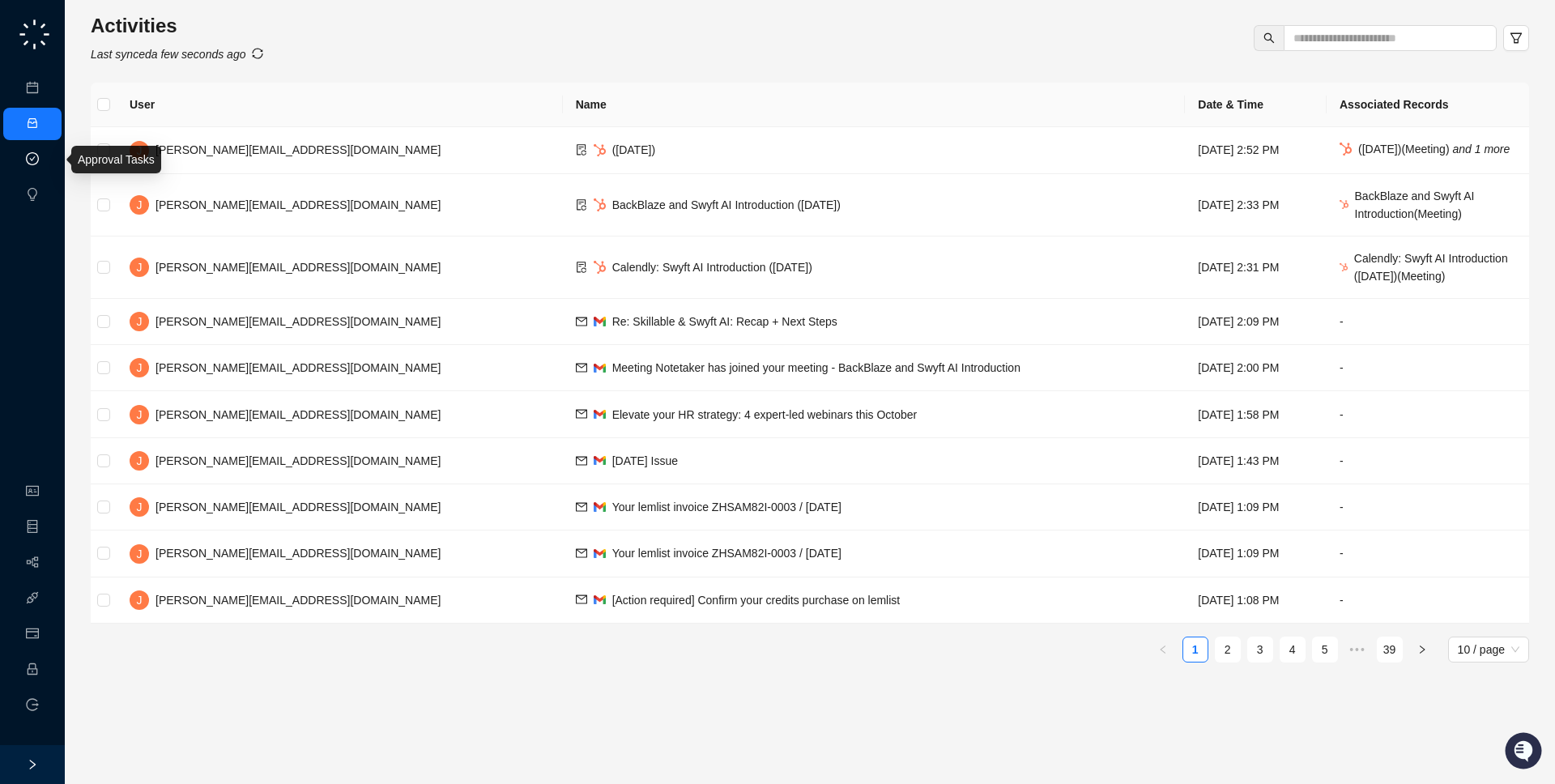
click at [47, 166] on link "Approval Tasks" at bounding box center [85, 159] width 77 height 13
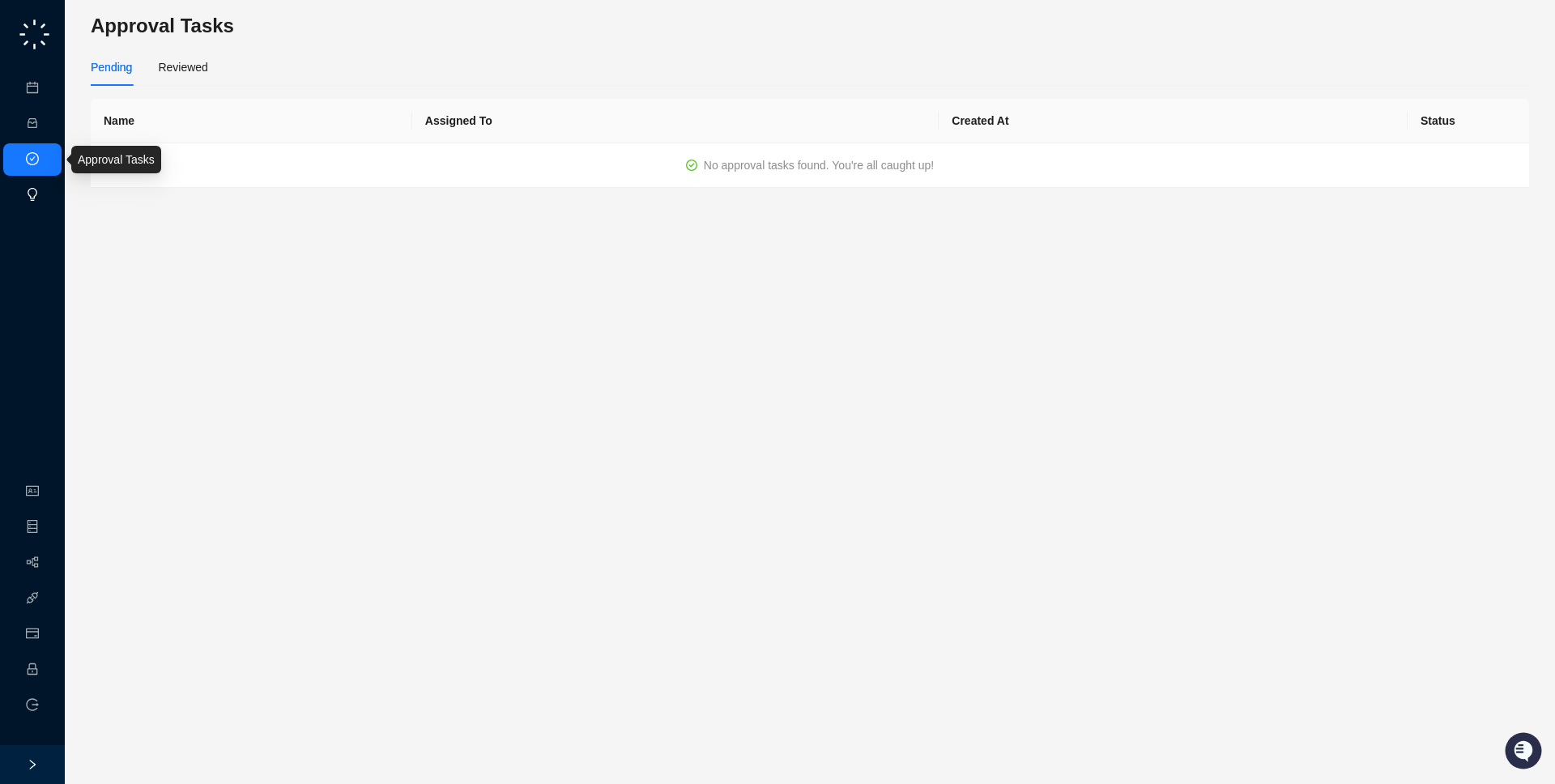
click at [47, 199] on link "Insights" at bounding box center [66, 195] width 38 height 13
